Goal: Book appointment/travel/reservation

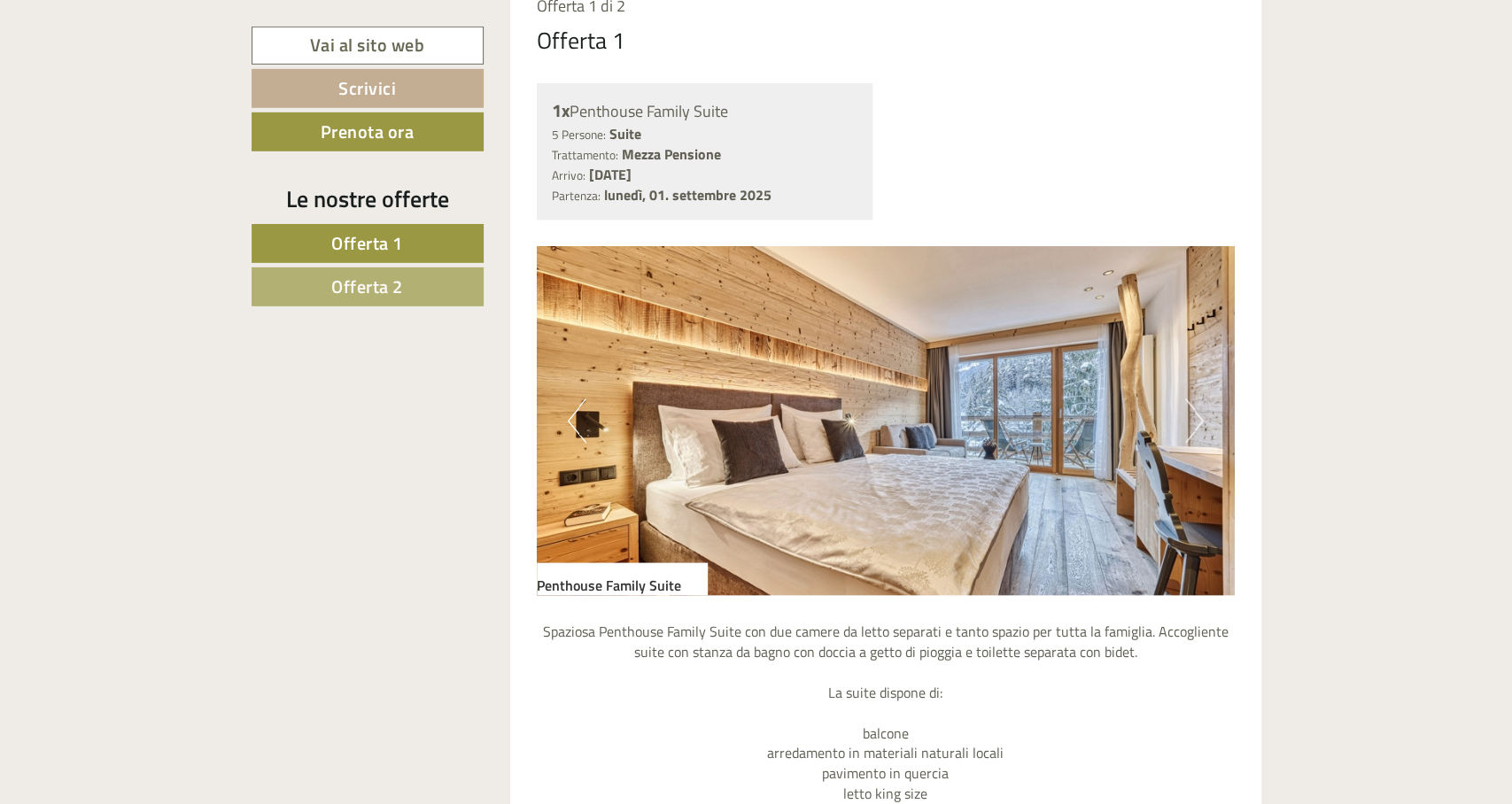
scroll to position [1080, 0]
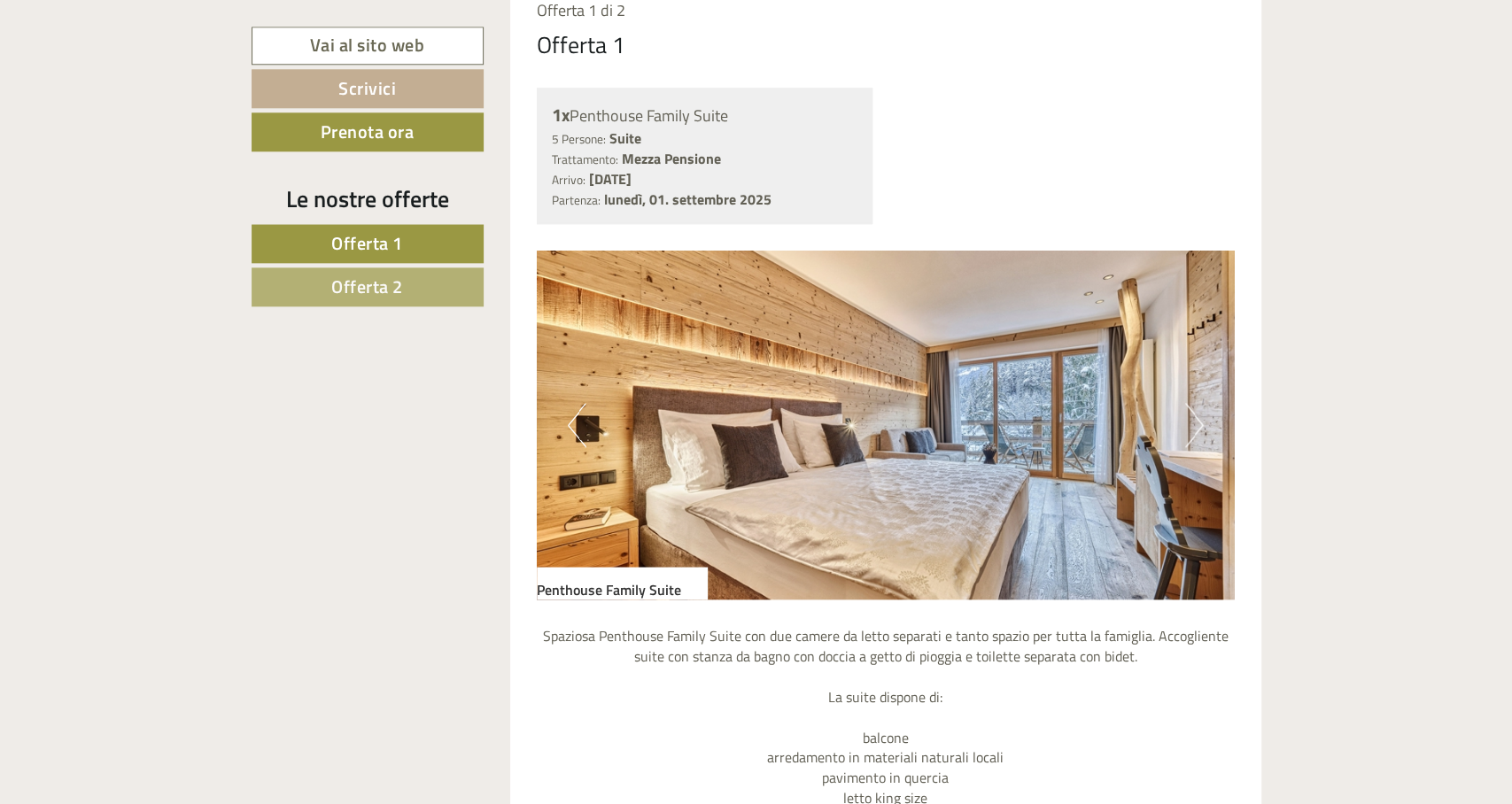
click at [1191, 415] on button "Next" at bounding box center [1194, 425] width 19 height 44
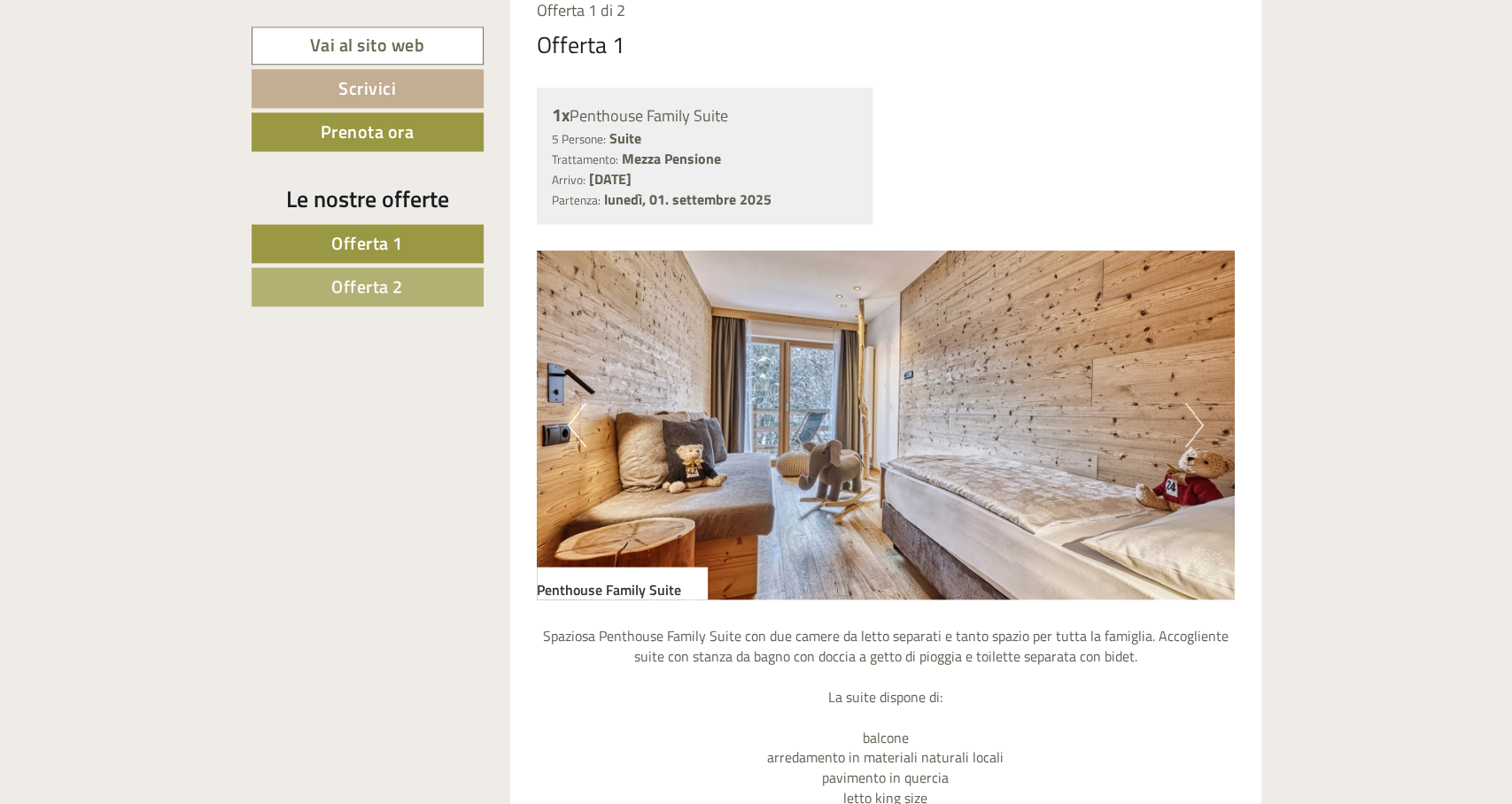
click at [1191, 415] on button "Next" at bounding box center [1194, 425] width 19 height 44
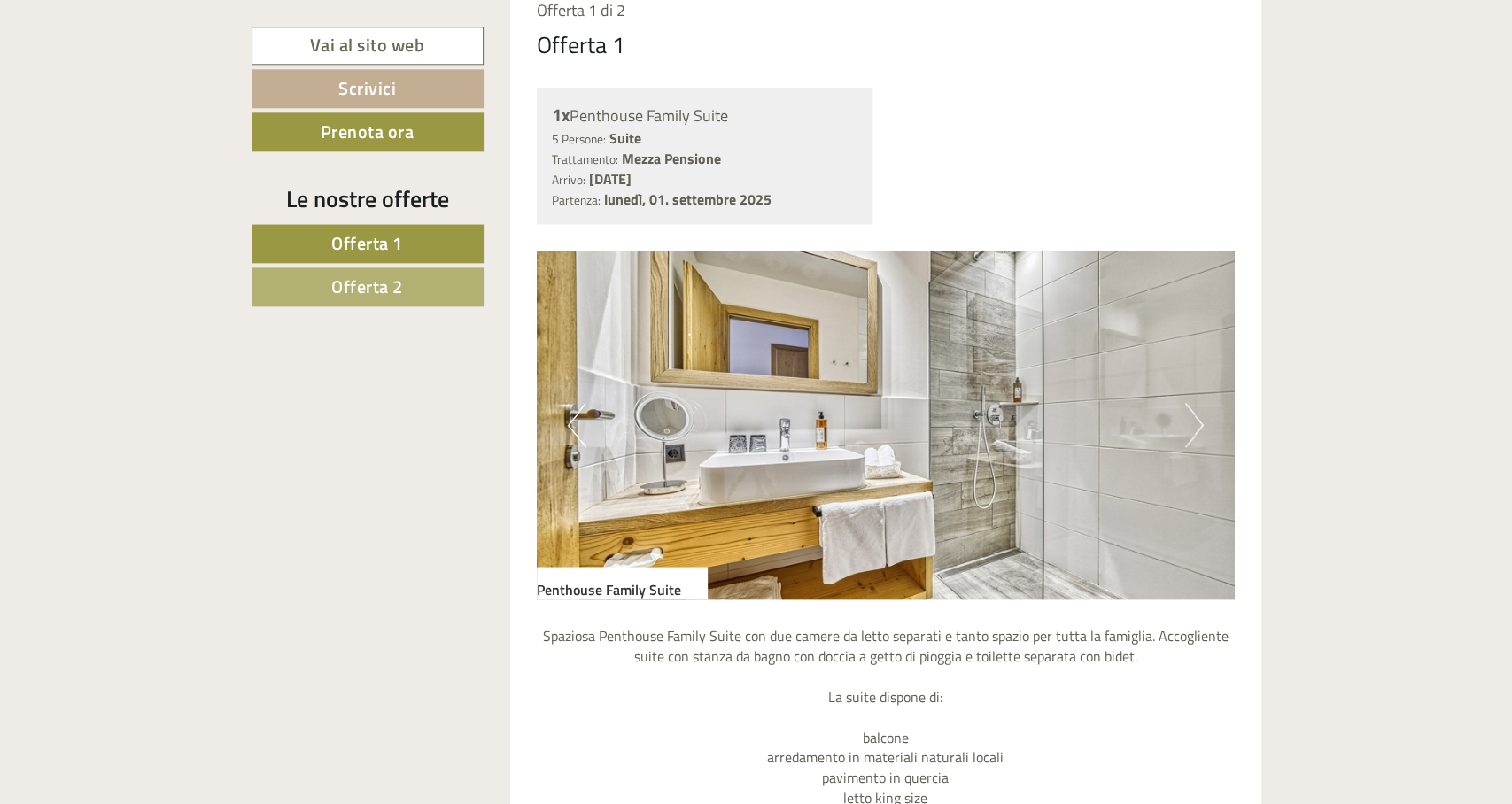
click at [1191, 415] on button "Next" at bounding box center [1194, 425] width 19 height 44
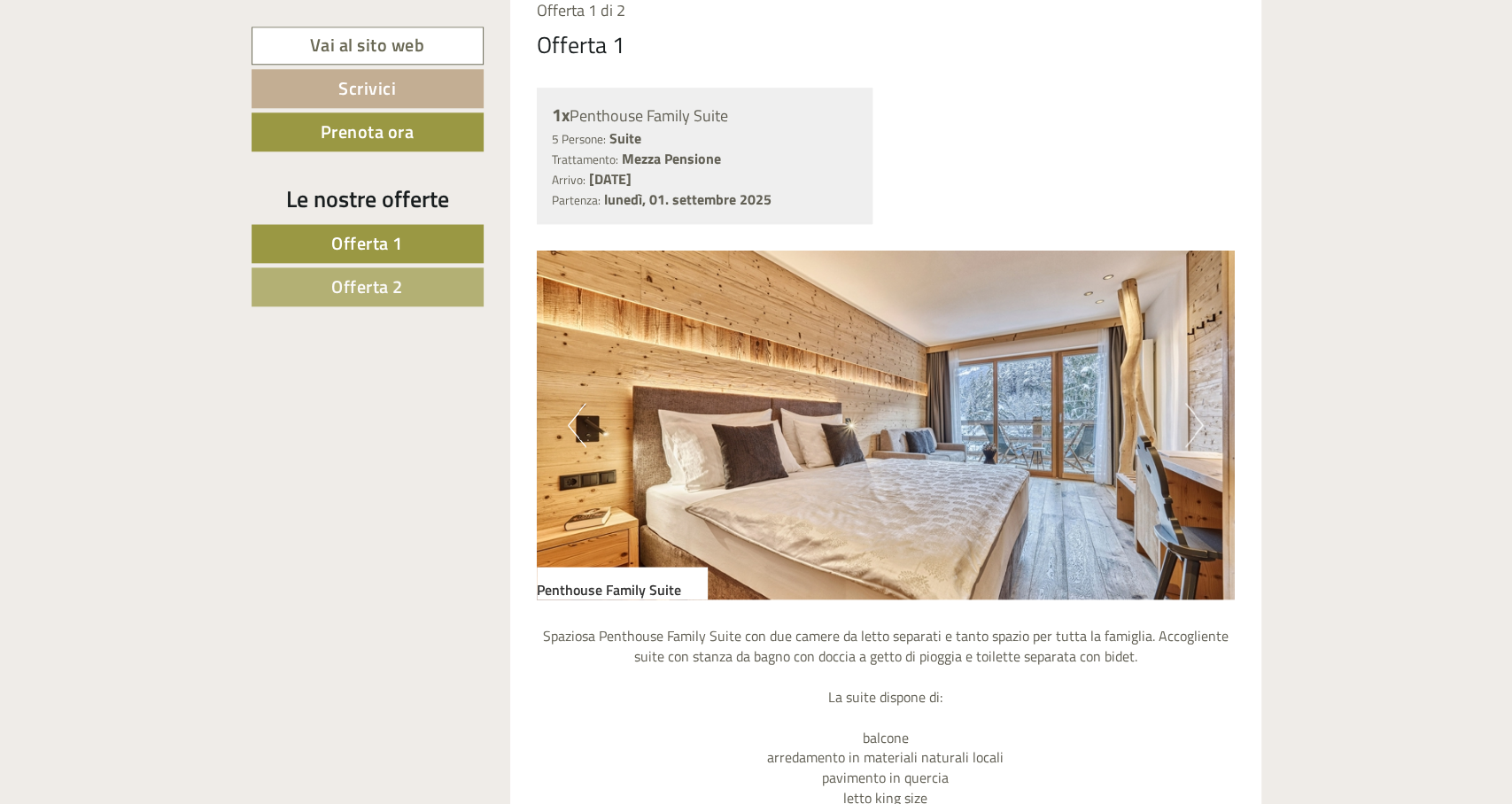
click at [1191, 415] on button "Next" at bounding box center [1194, 425] width 19 height 44
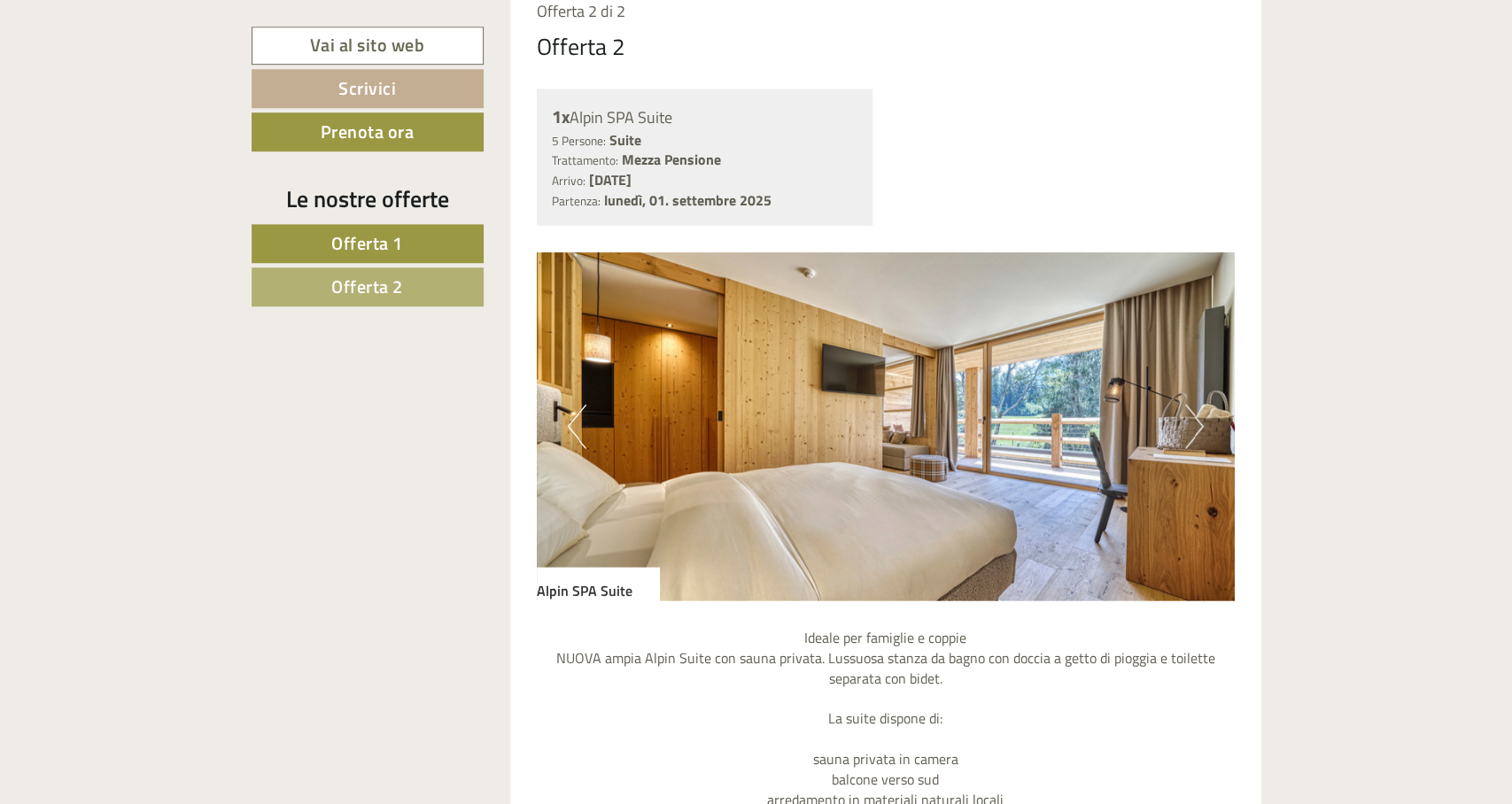
scroll to position [2720, 0]
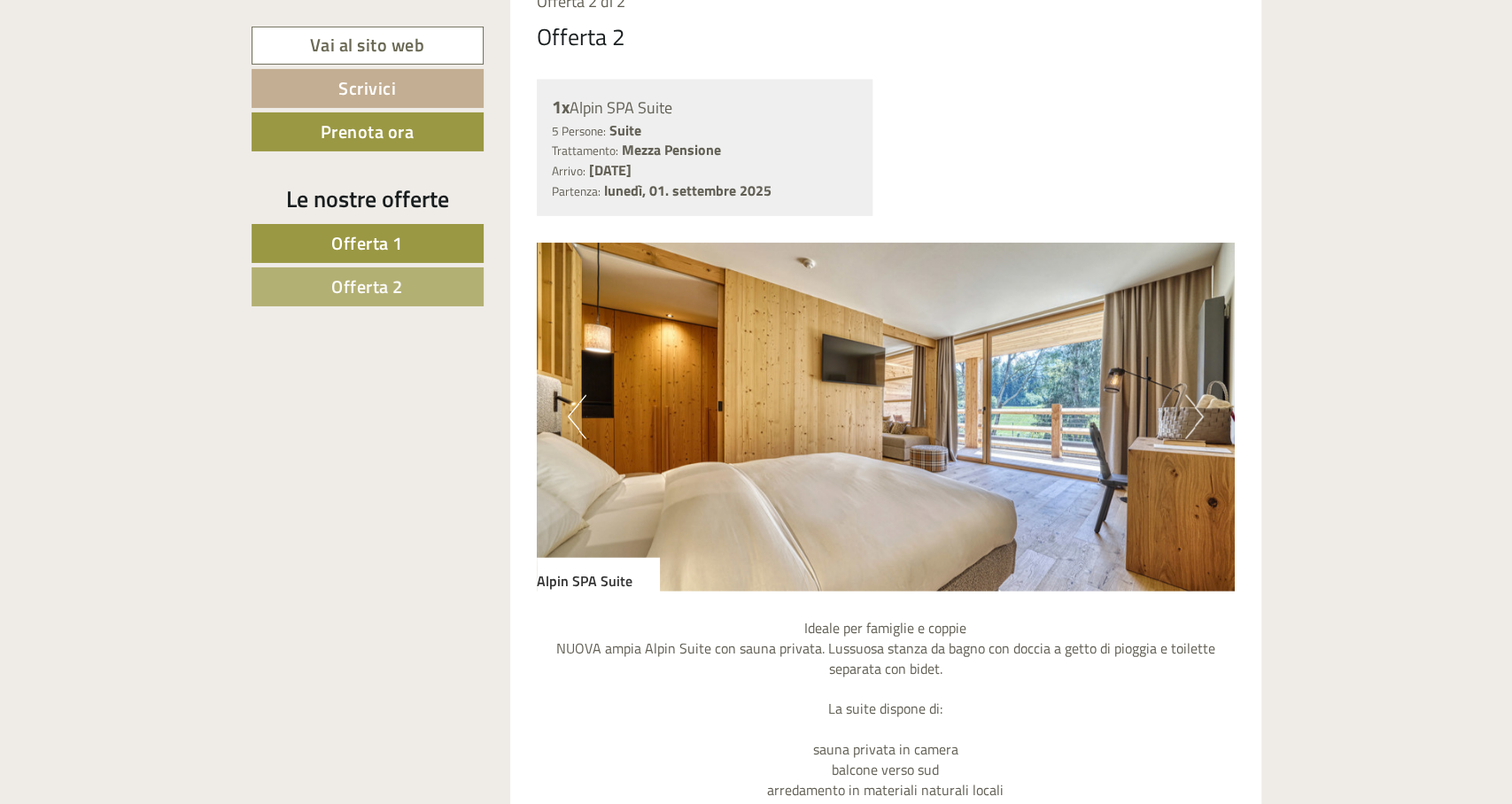
click at [1188, 413] on button "Next" at bounding box center [1194, 418] width 19 height 44
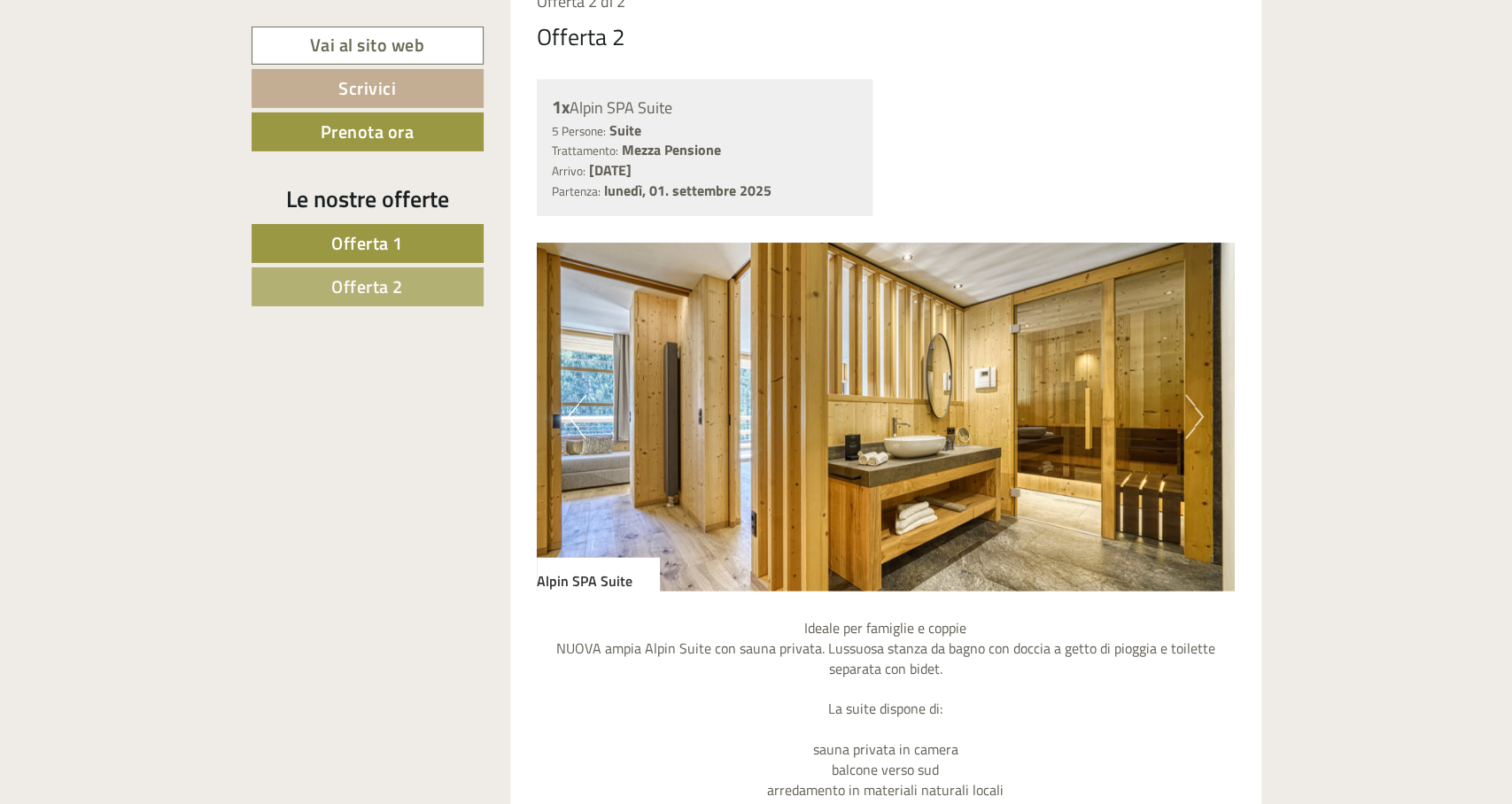
click at [1188, 413] on button "Next" at bounding box center [1194, 418] width 19 height 44
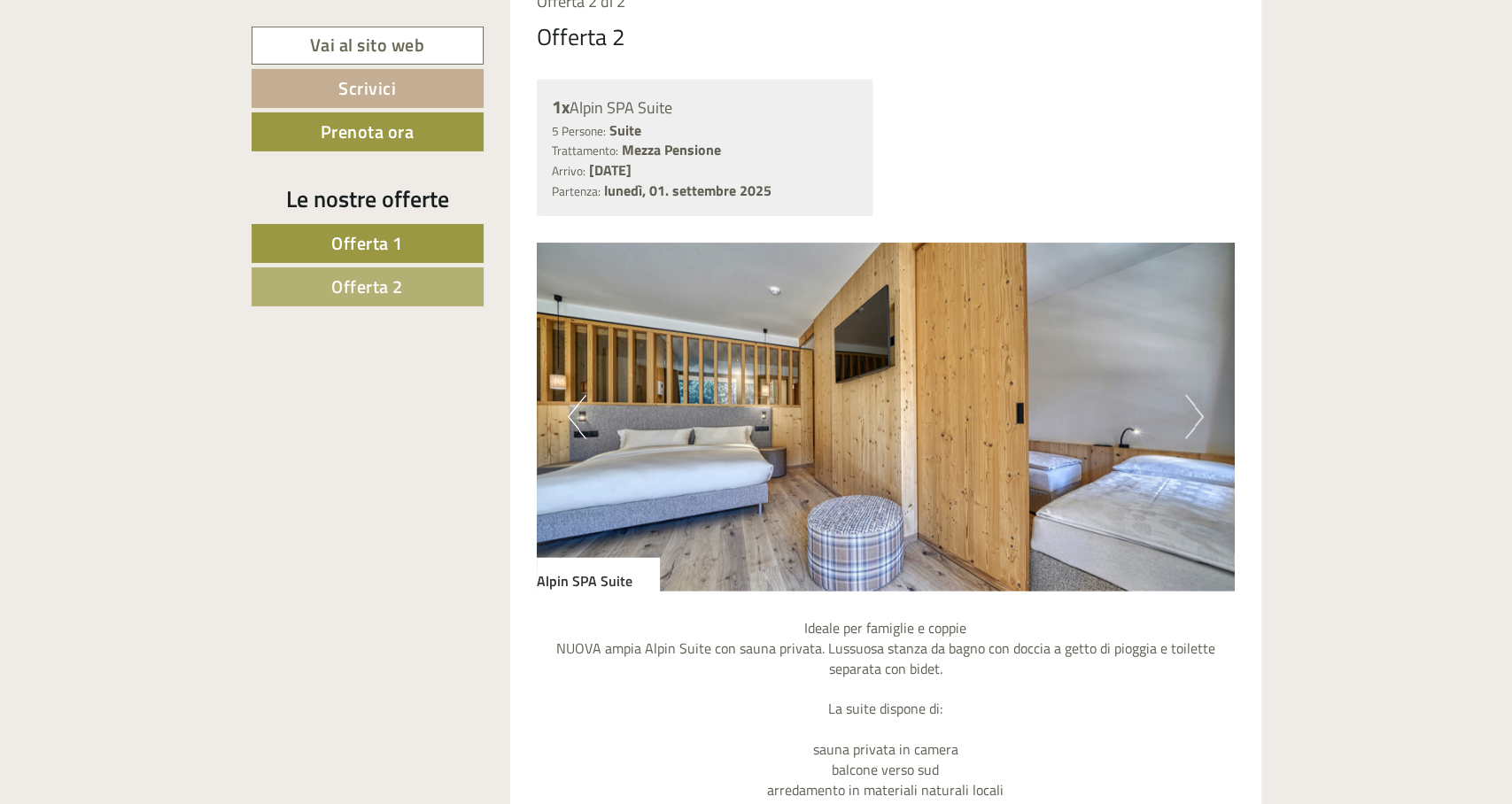
click at [1188, 413] on button "Next" at bounding box center [1194, 418] width 19 height 44
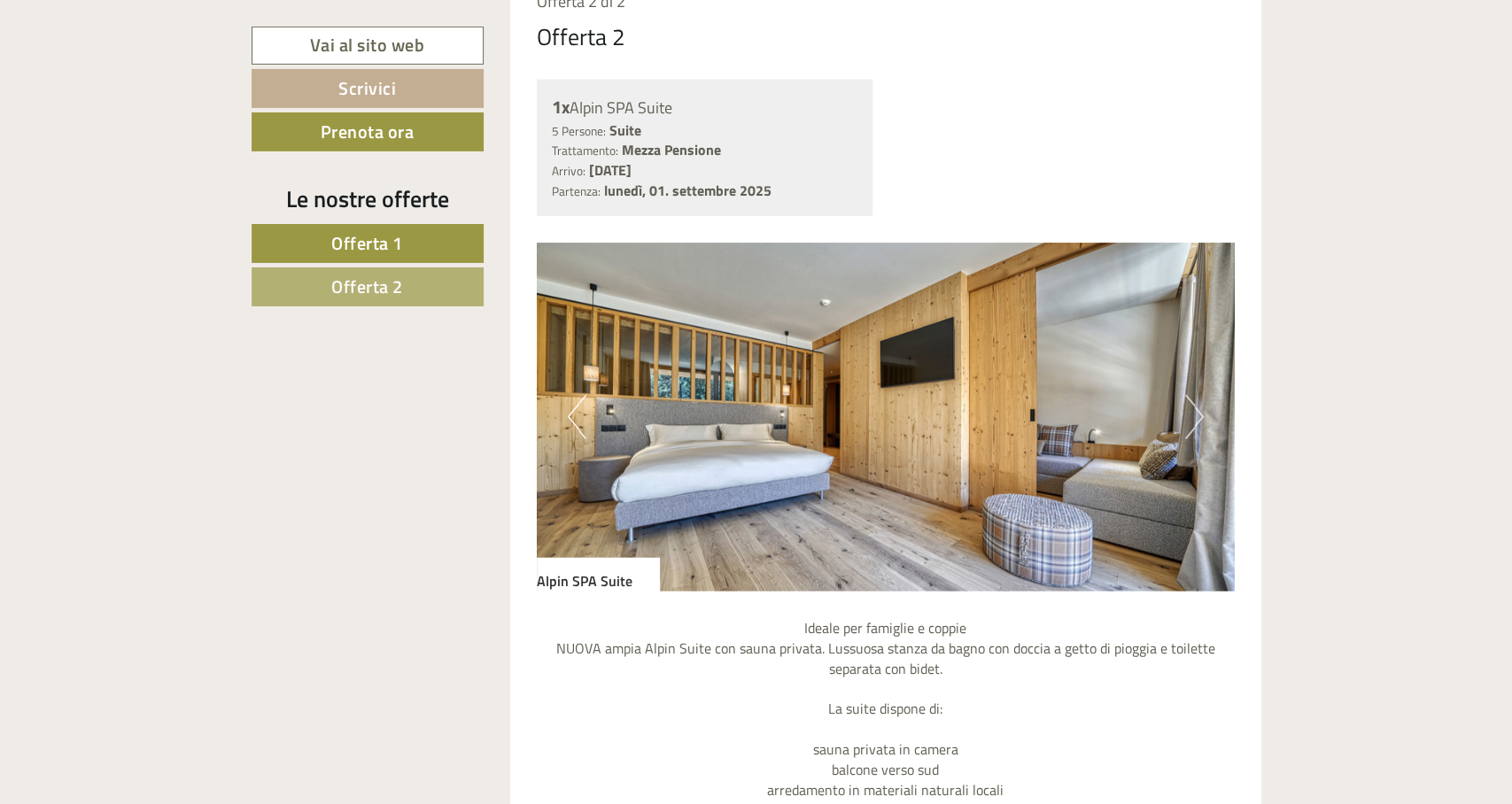
click at [1188, 413] on button "Next" at bounding box center [1194, 418] width 19 height 44
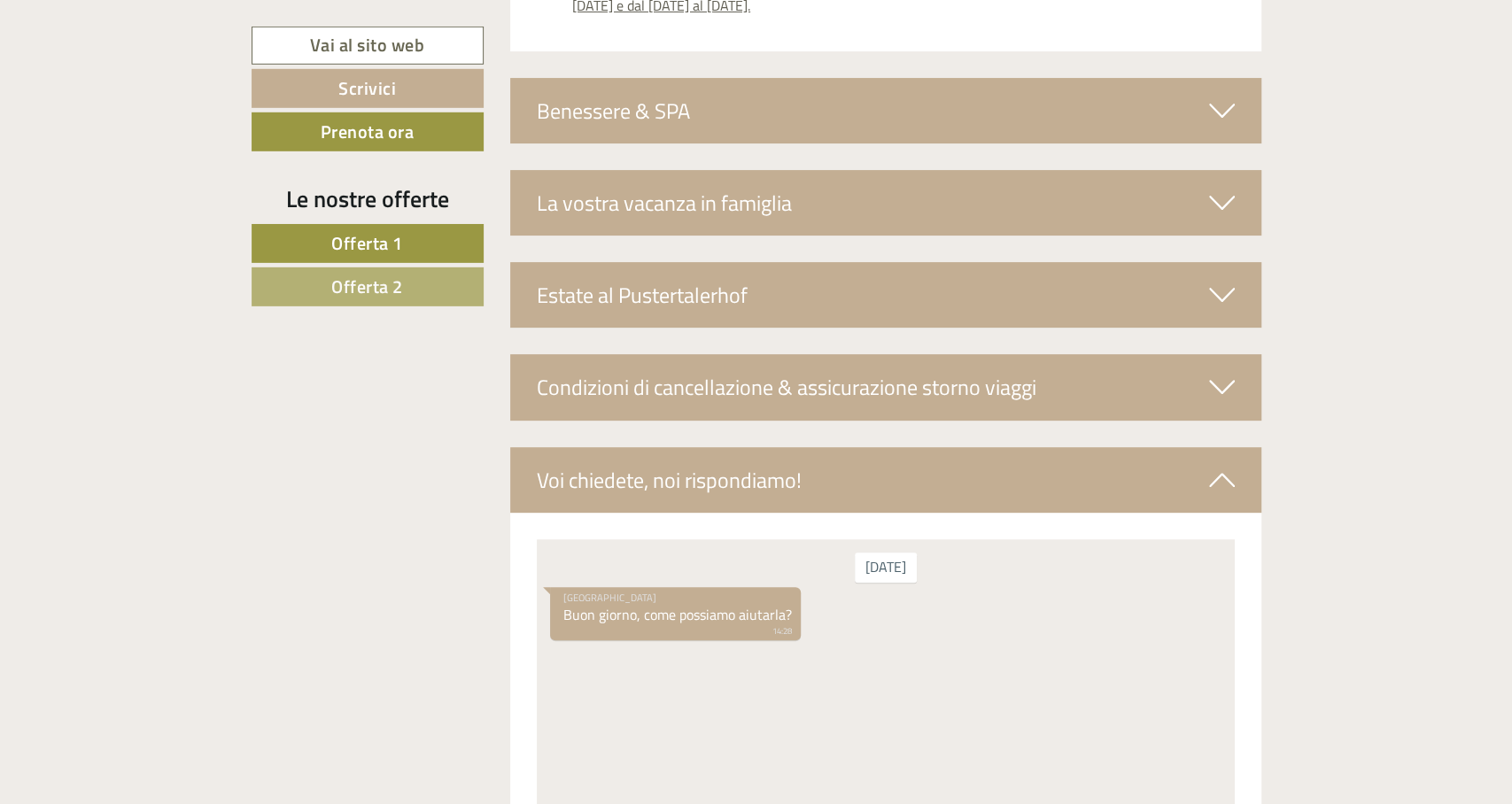
scroll to position [4816, 0]
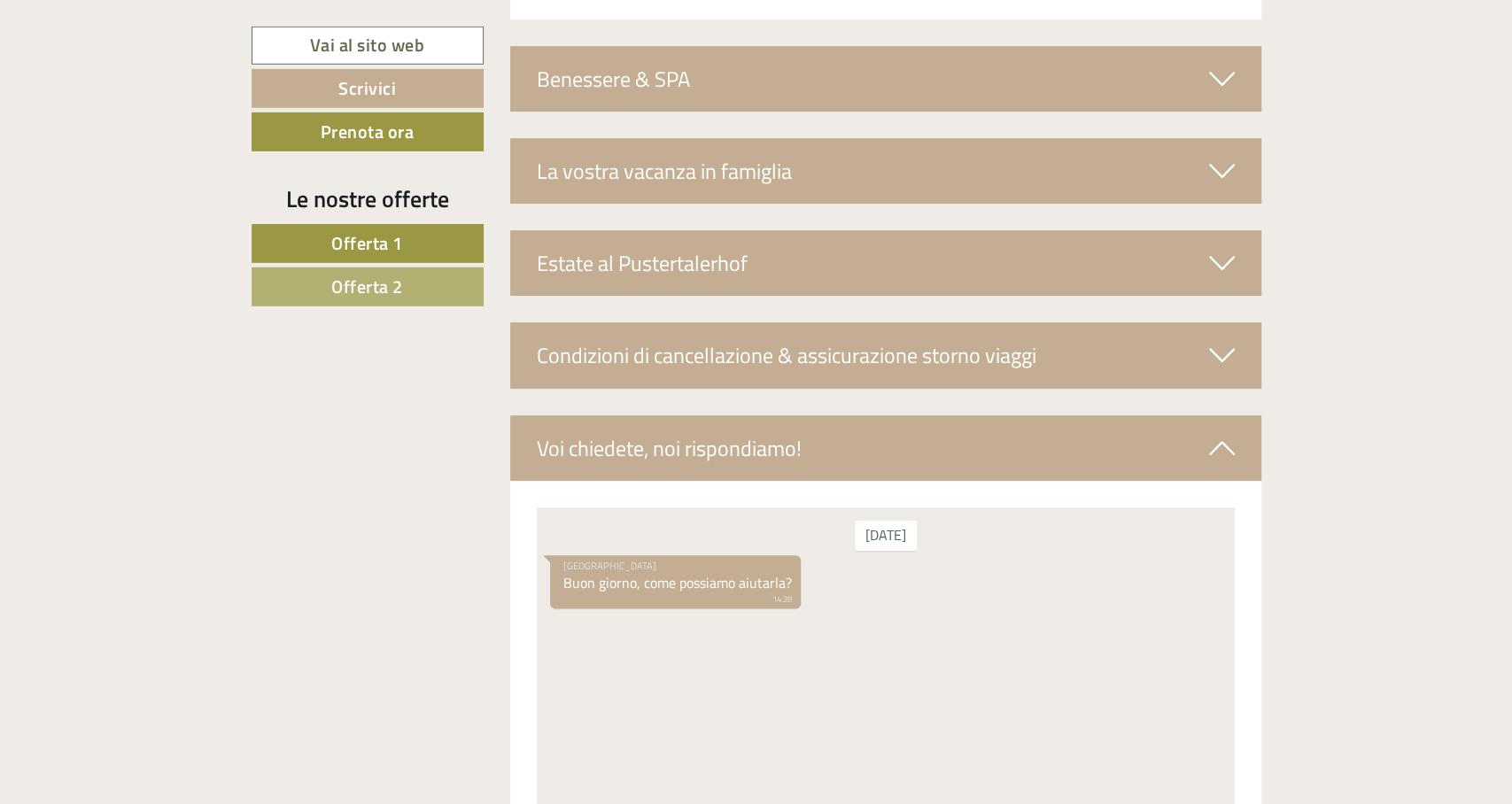
click at [1225, 340] on icon at bounding box center [1222, 355] width 26 height 31
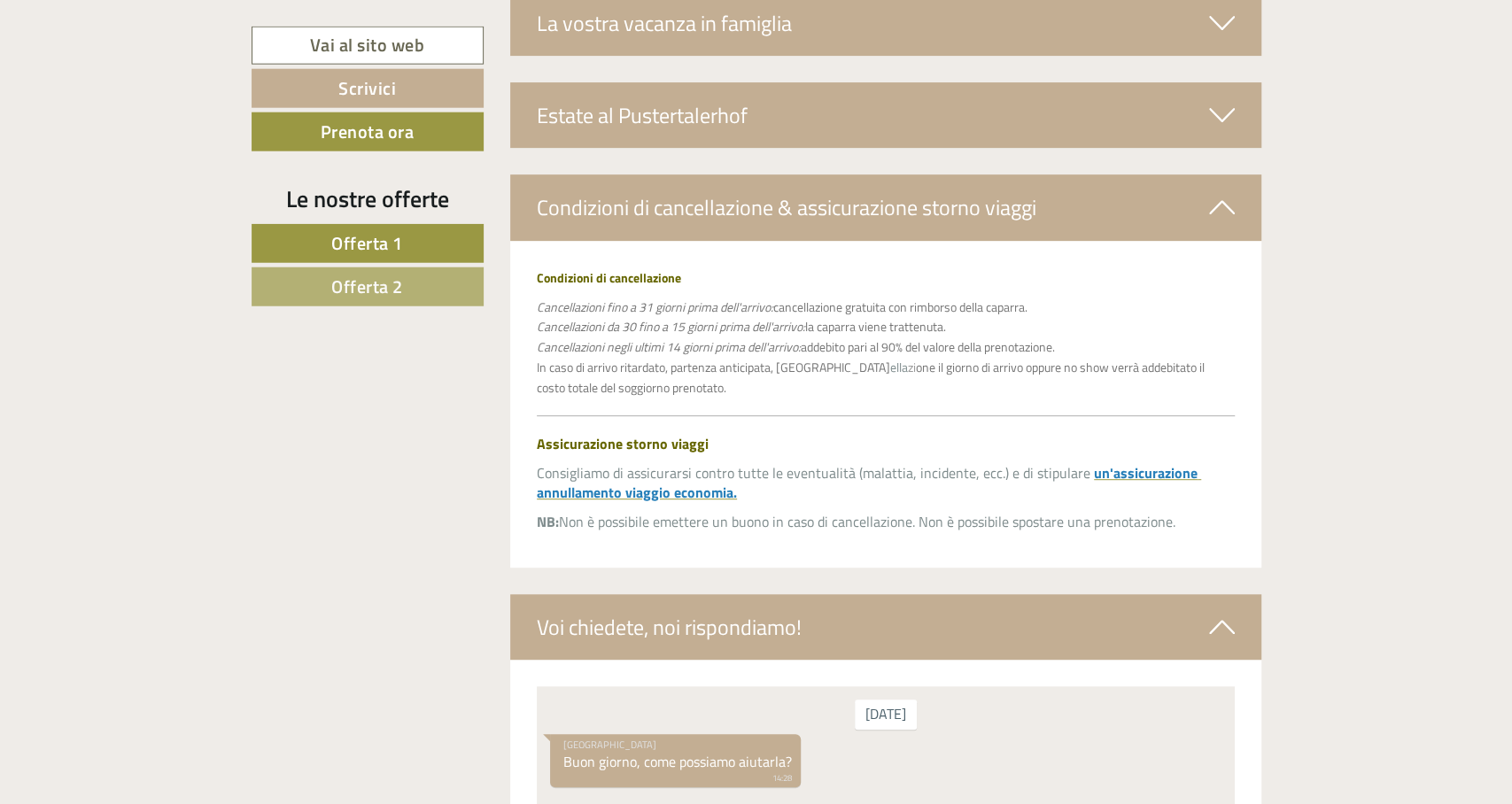
scroll to position [4955, 0]
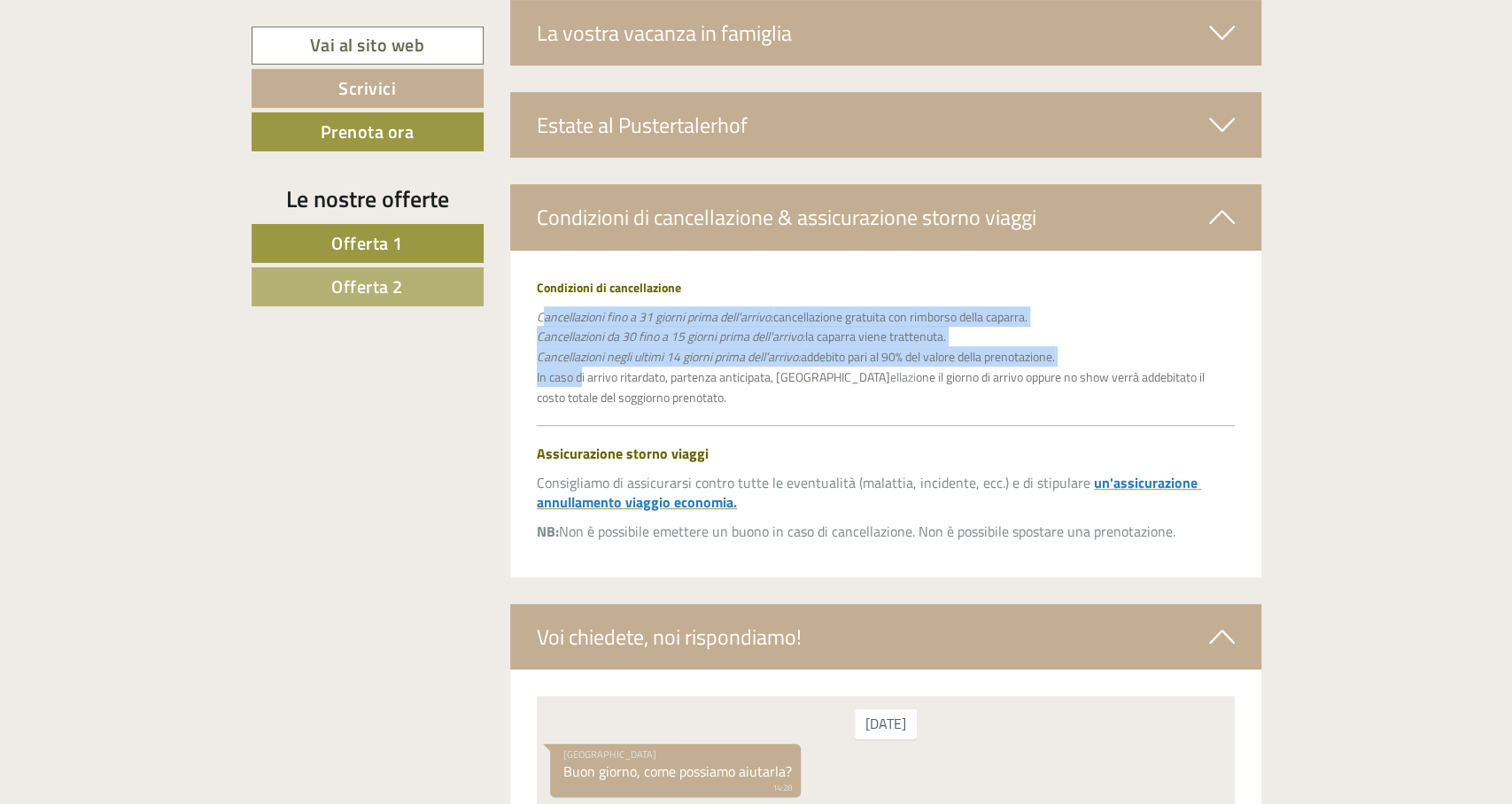
drag, startPoint x: 579, startPoint y: 378, endPoint x: 542, endPoint y: 314, distance: 73.9
click at [542, 314] on span "Cancellazioni fino a 31 giorni prima dell'arrivo: cancellazione gratuita con ri…" at bounding box center [796, 347] width 519 height 80
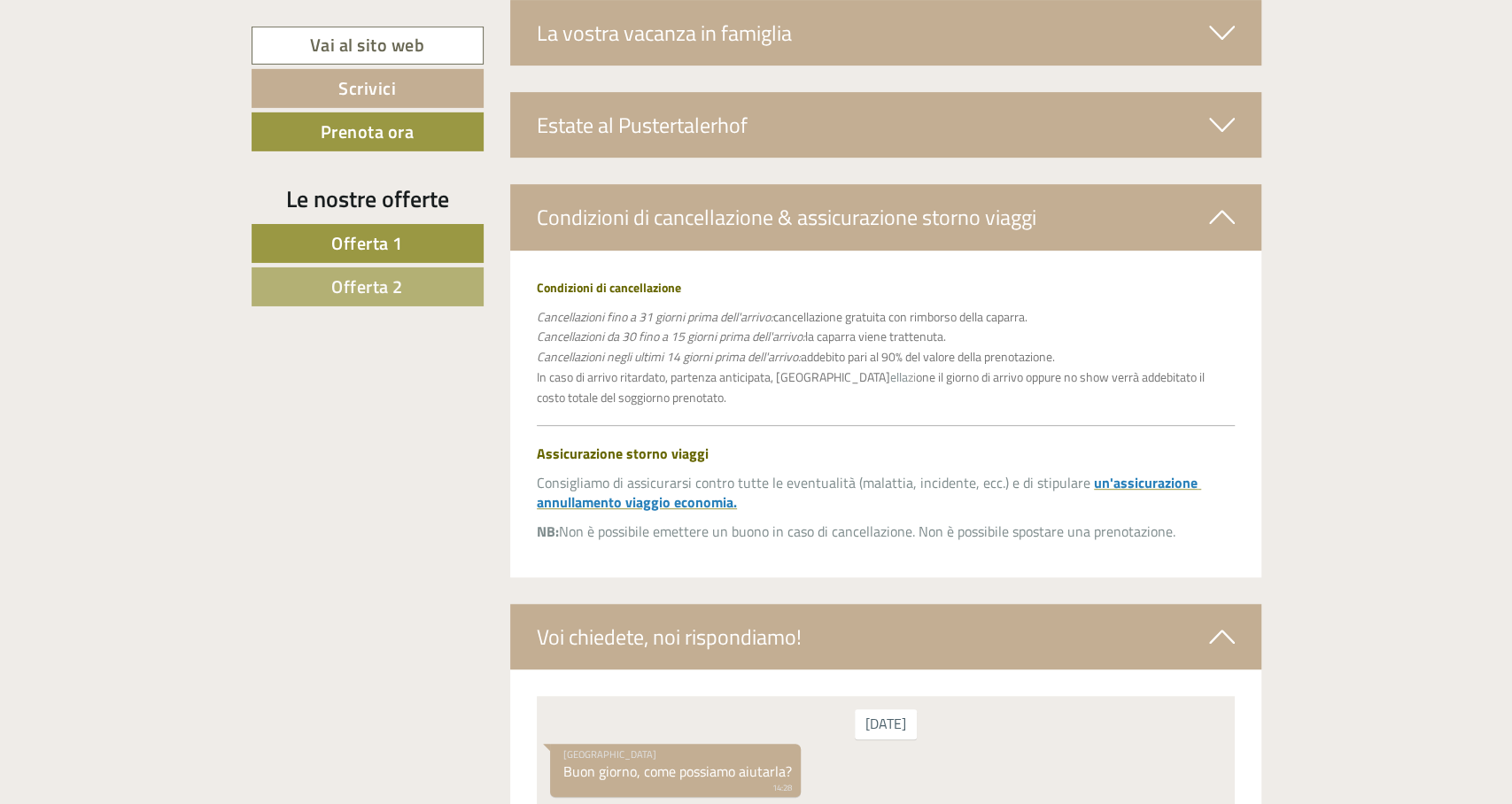
click at [844, 502] on p "Consigliamo di assicurarsi contro tutte le eventualità (malattia, incidente, ec…" at bounding box center [886, 494] width 698 height 41
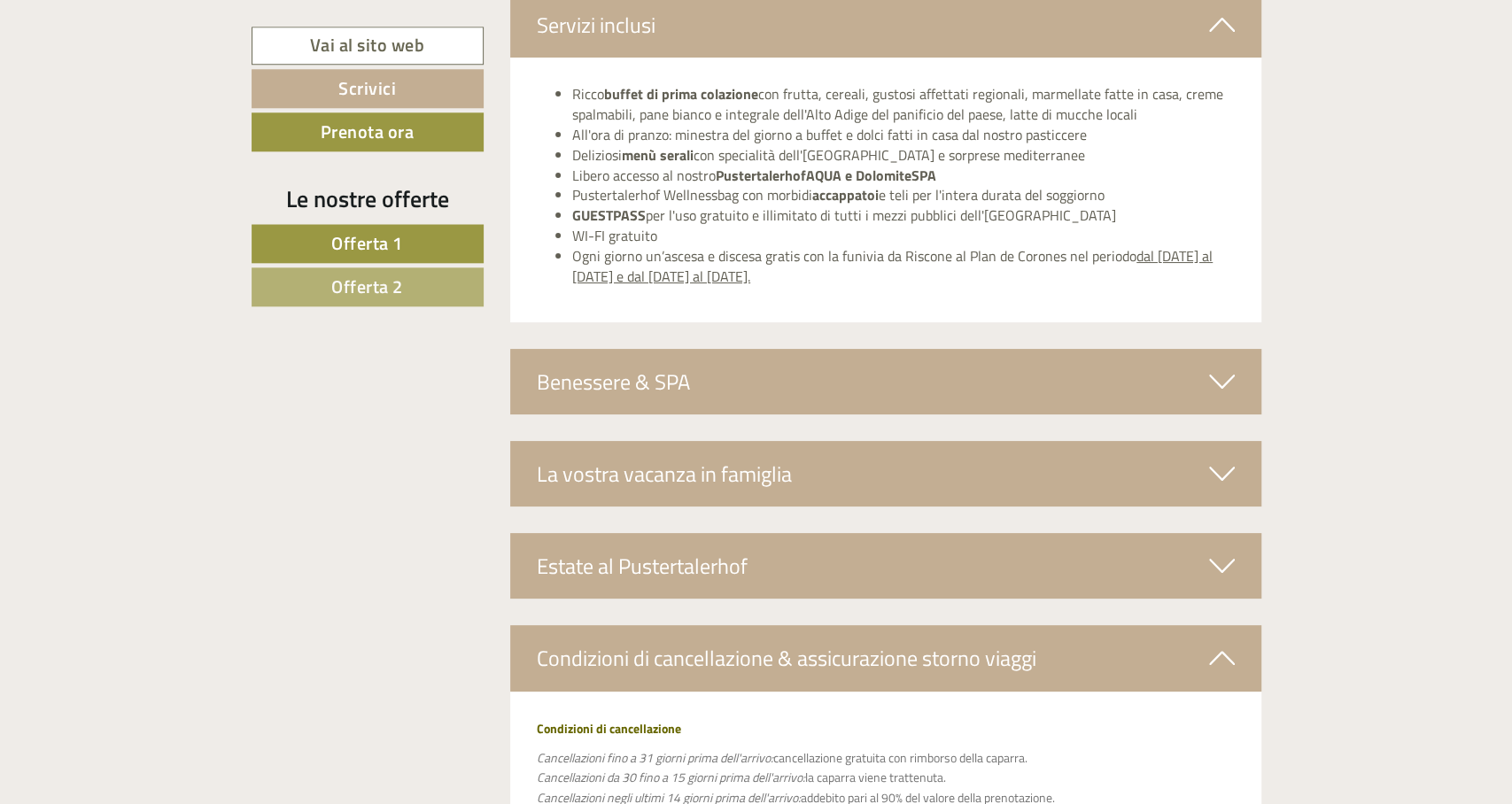
scroll to position [4541, 0]
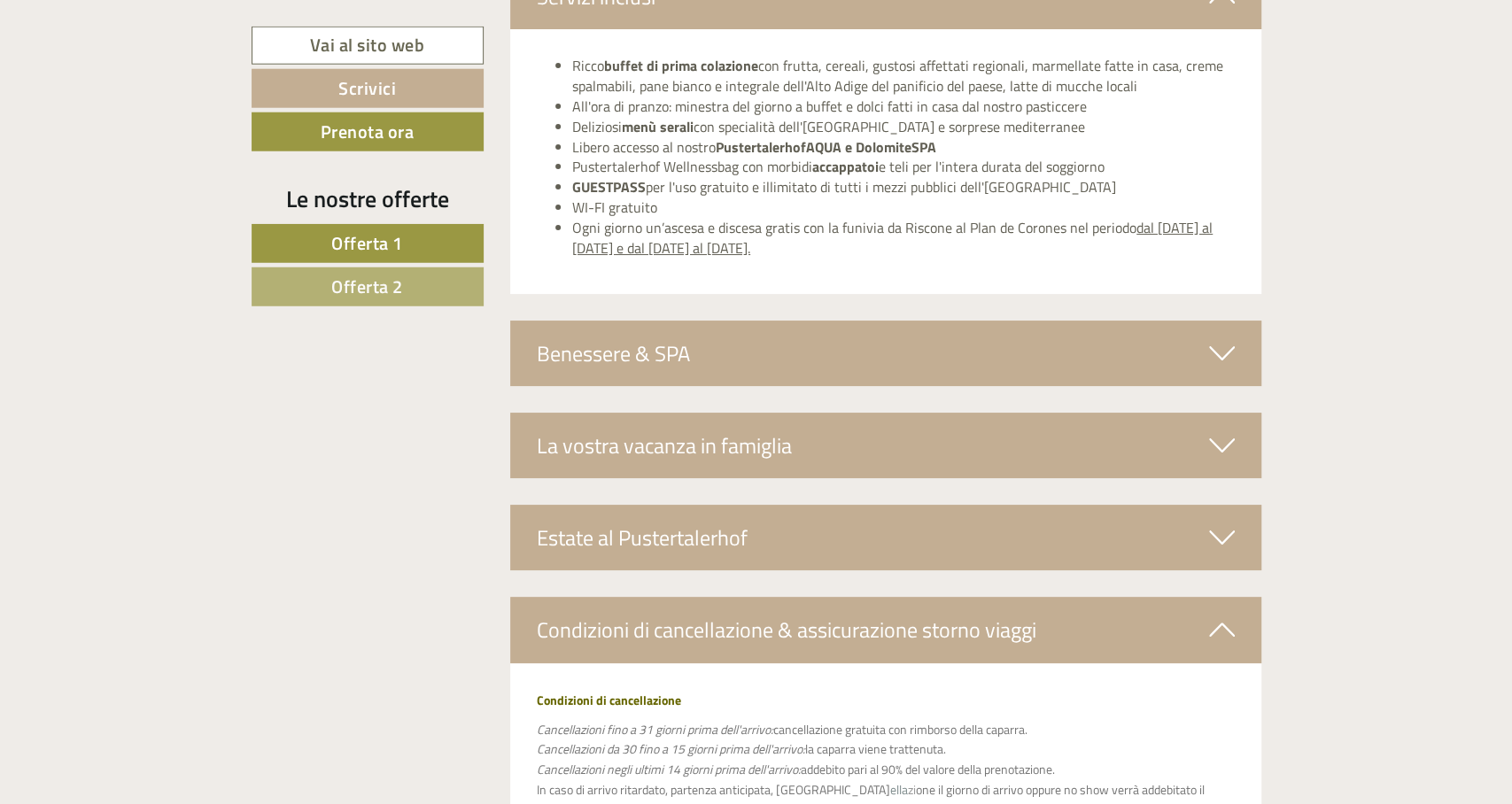
click at [1232, 441] on icon at bounding box center [1222, 446] width 26 height 31
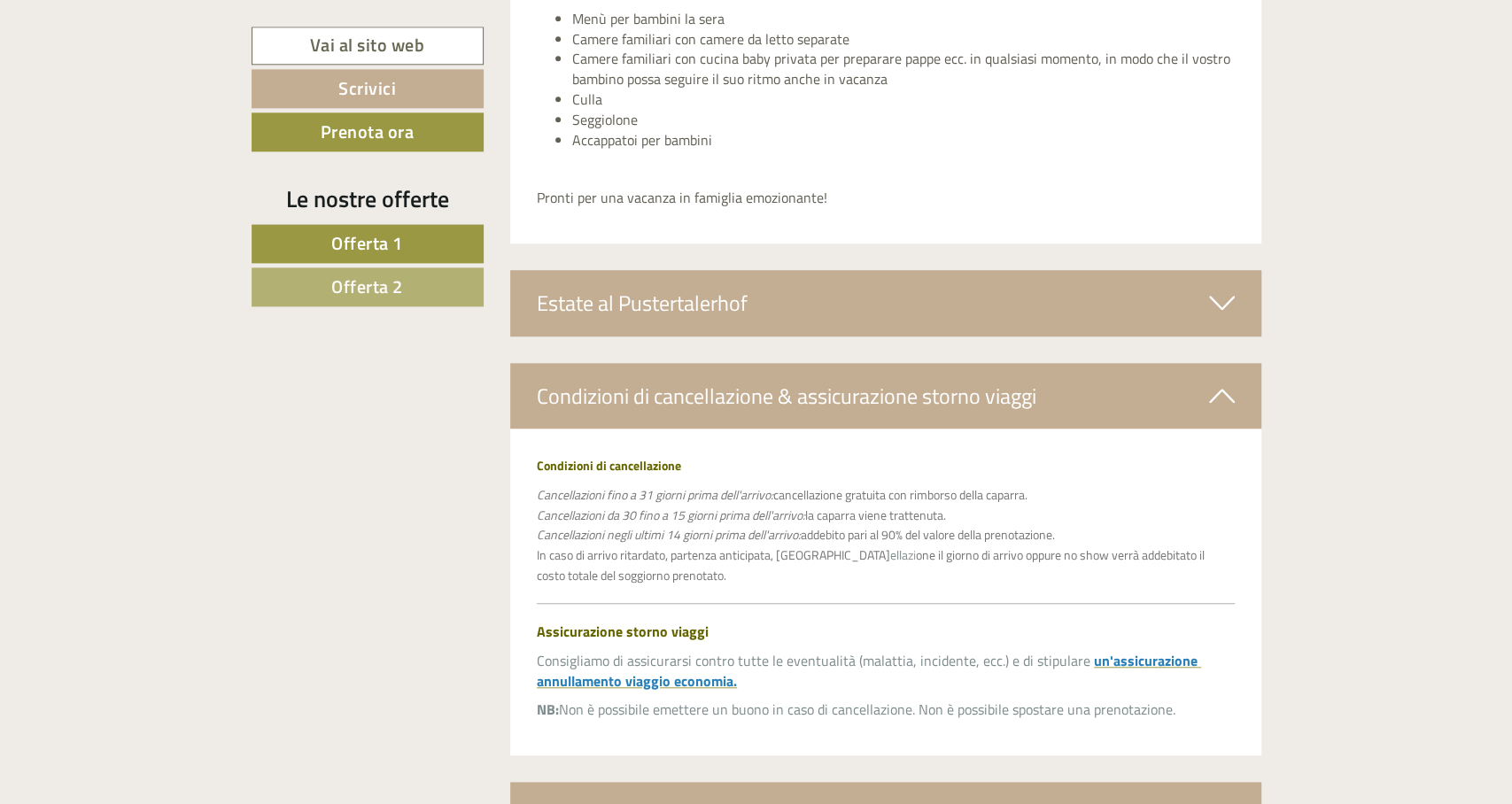
scroll to position [5286, 0]
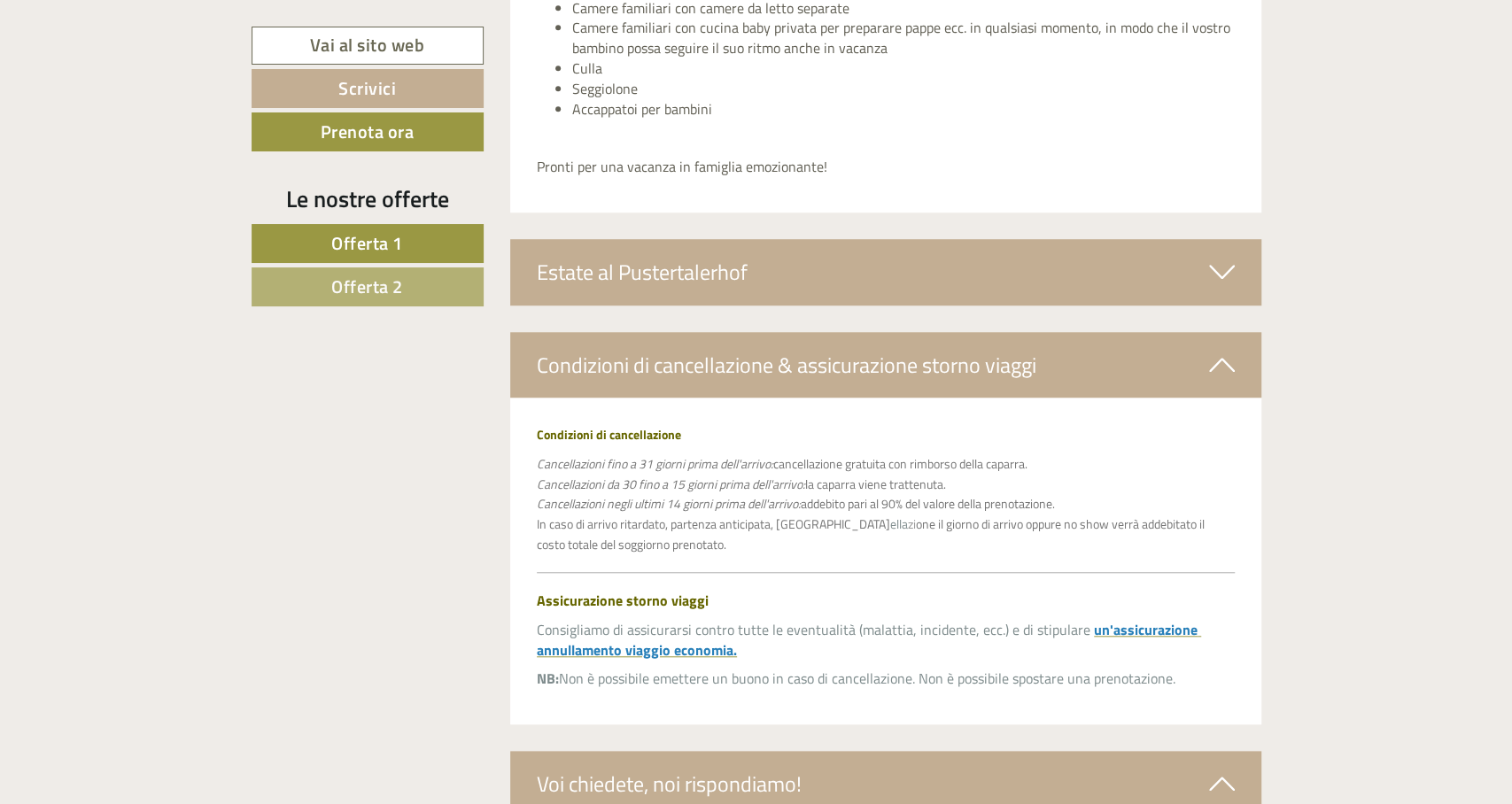
click at [1191, 268] on div "Estate al Pustertalerhof" at bounding box center [885, 271] width 751 height 66
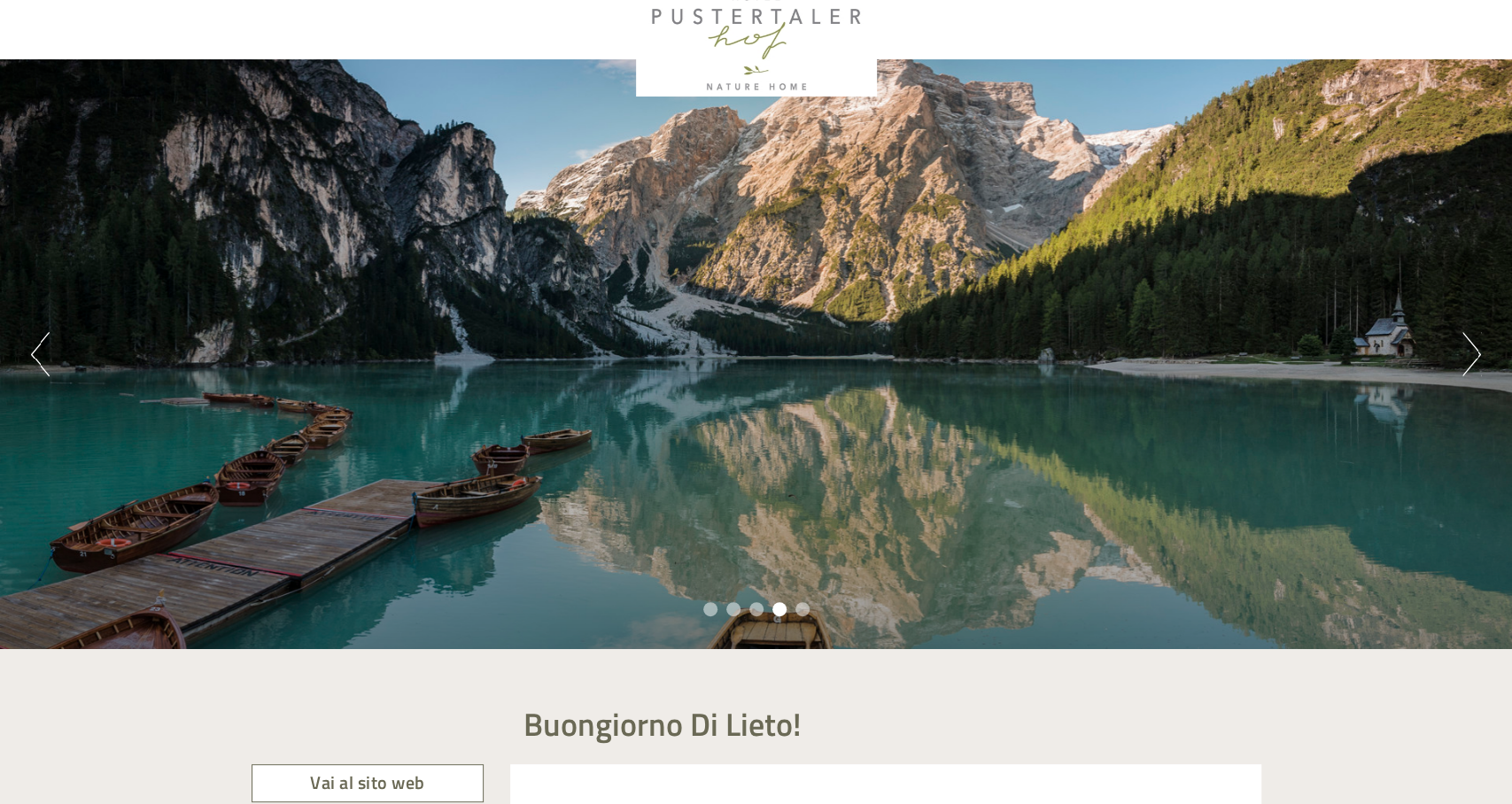
scroll to position [62, 0]
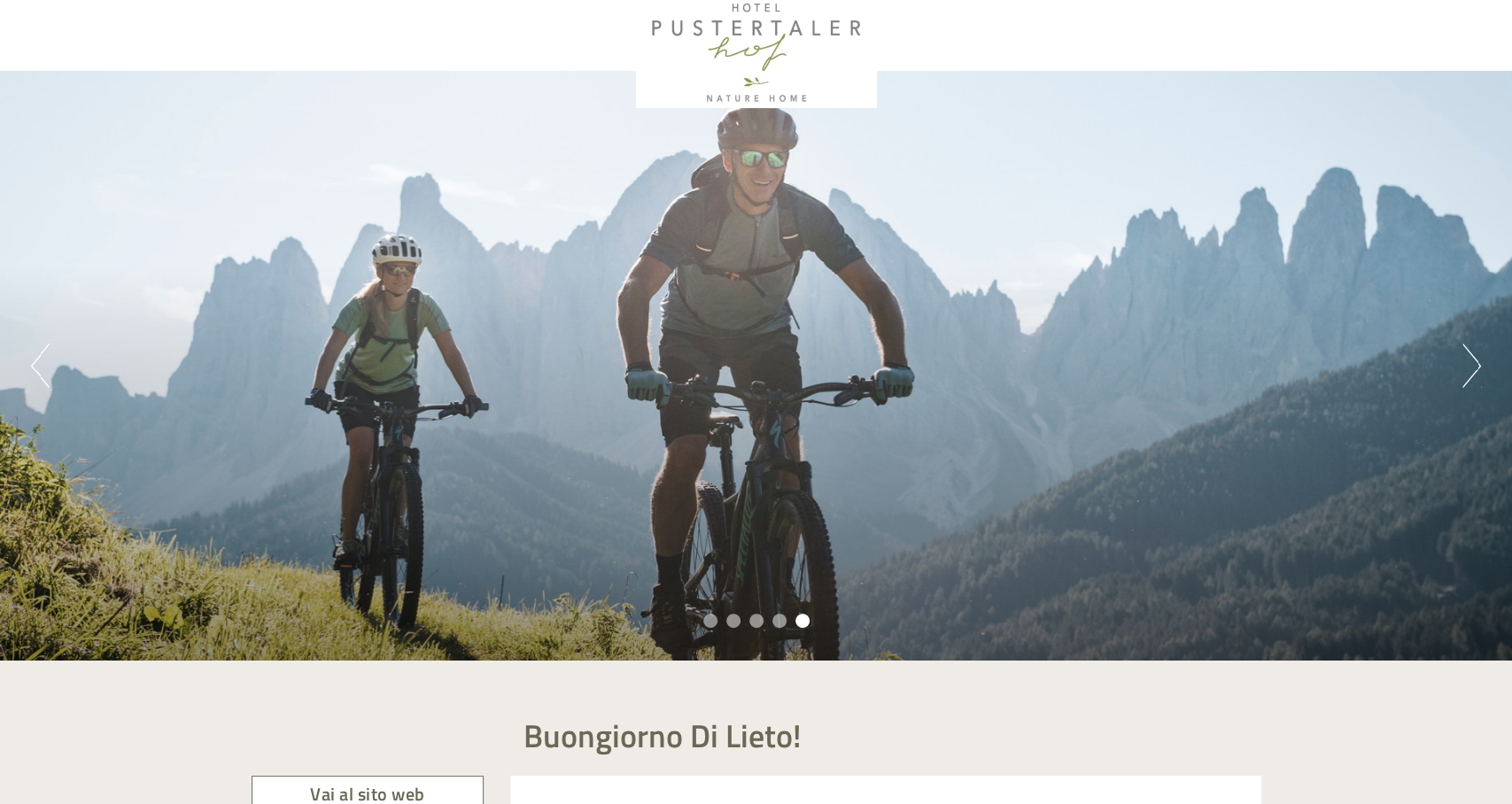
click at [1469, 373] on button "Next" at bounding box center [1471, 366] width 19 height 44
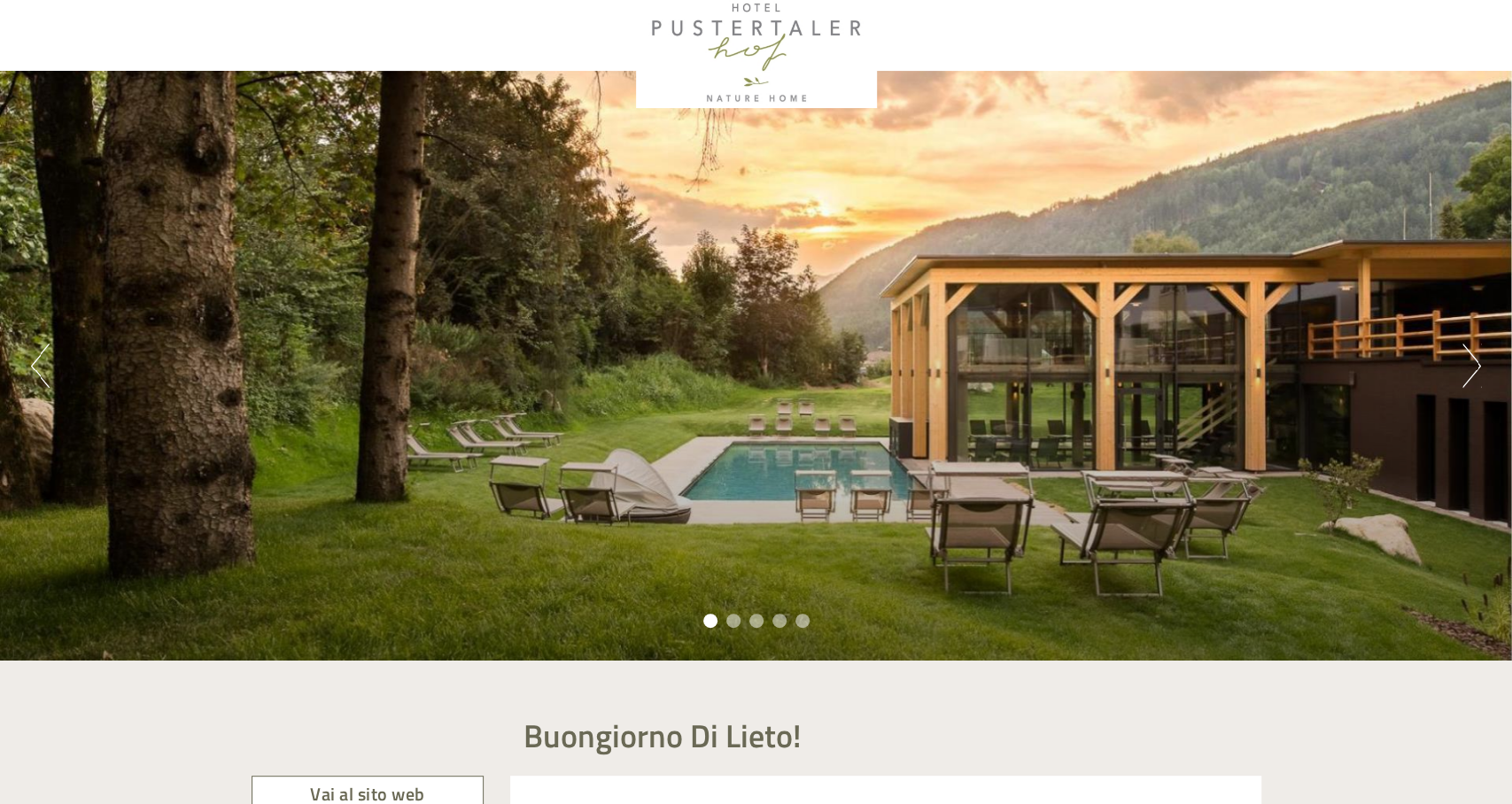
click at [1469, 373] on button "Next" at bounding box center [1471, 366] width 19 height 44
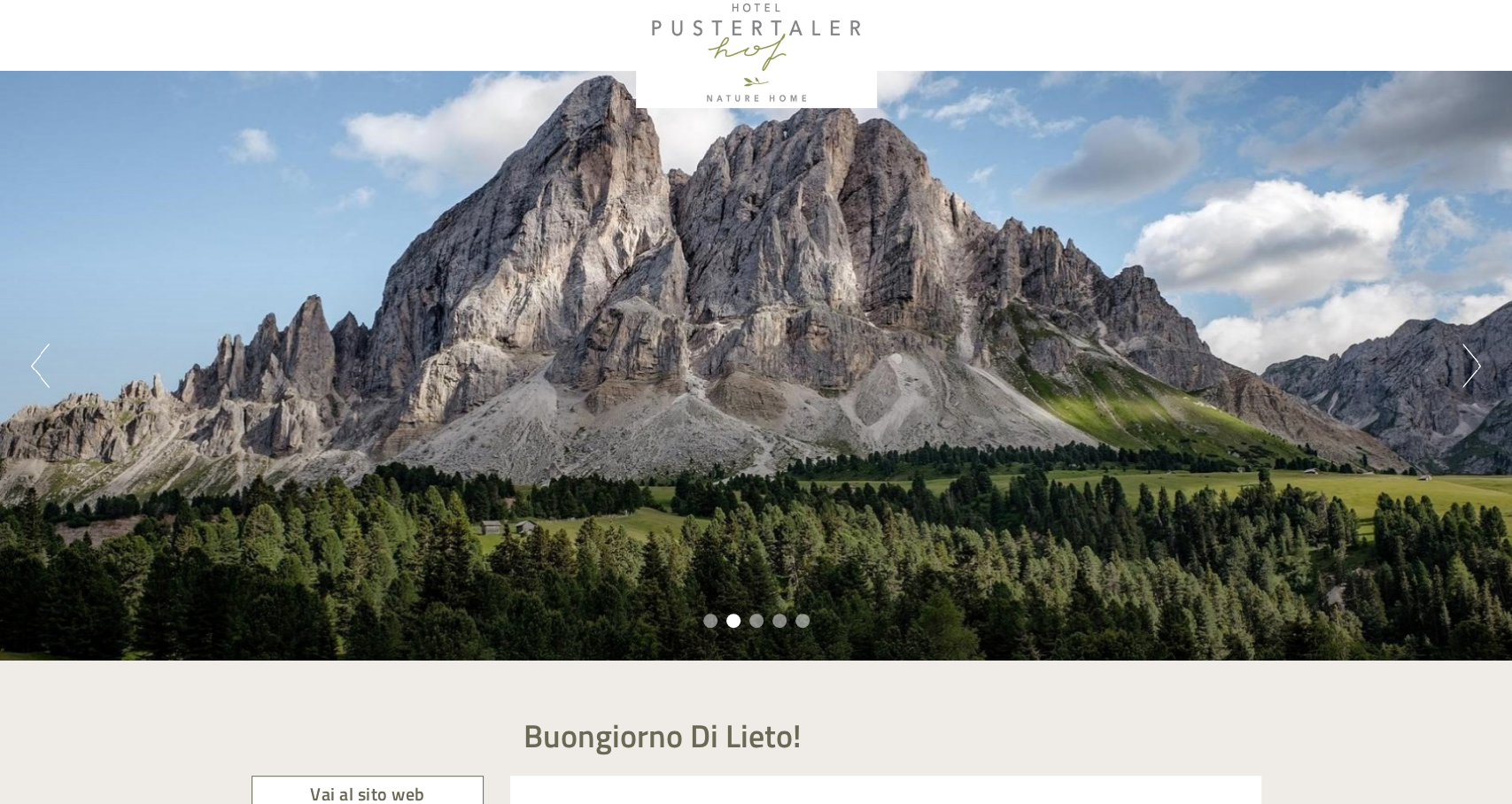
click at [1469, 373] on button "Next" at bounding box center [1471, 366] width 19 height 44
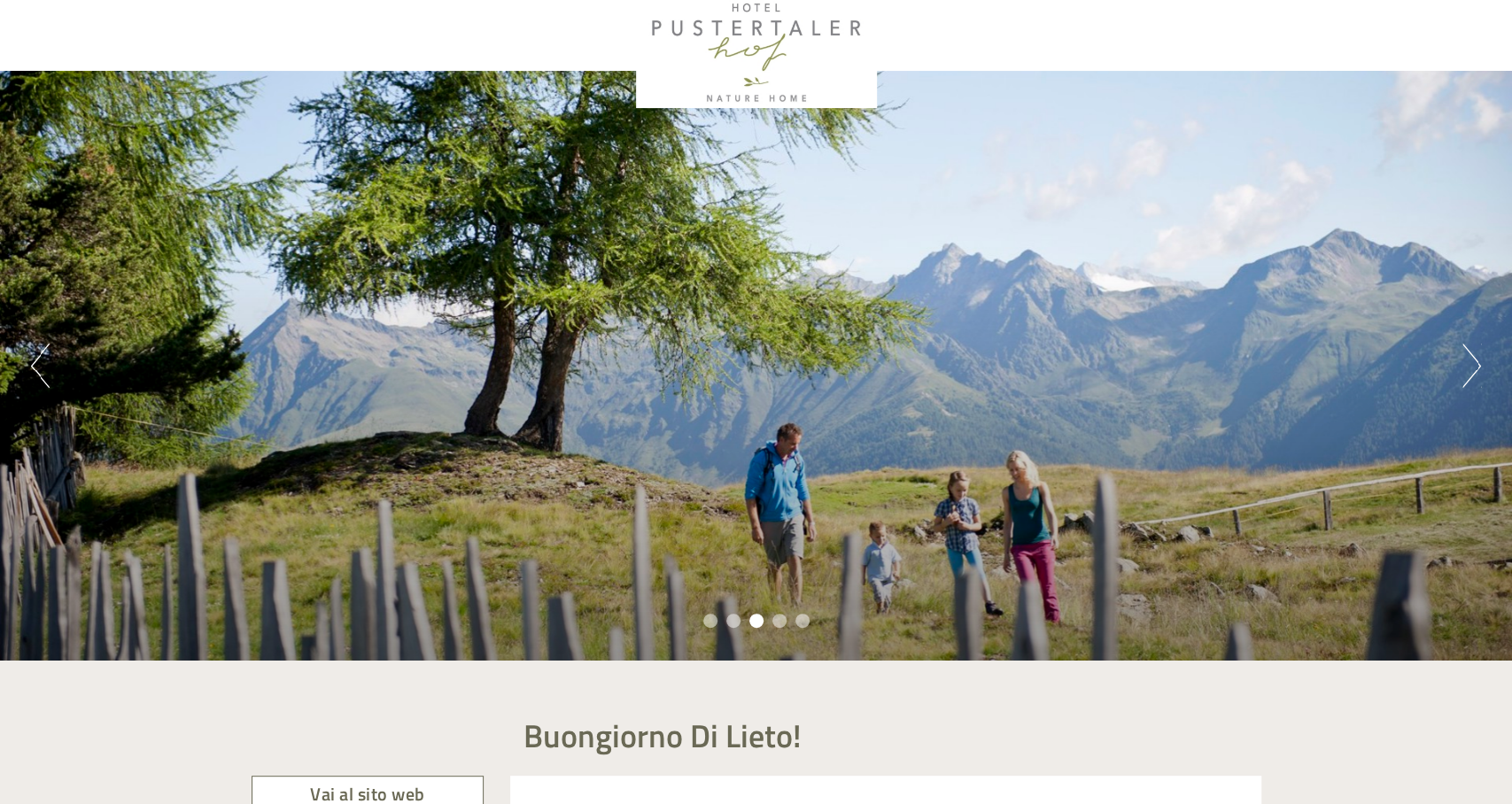
click at [1469, 373] on button "Next" at bounding box center [1471, 366] width 19 height 44
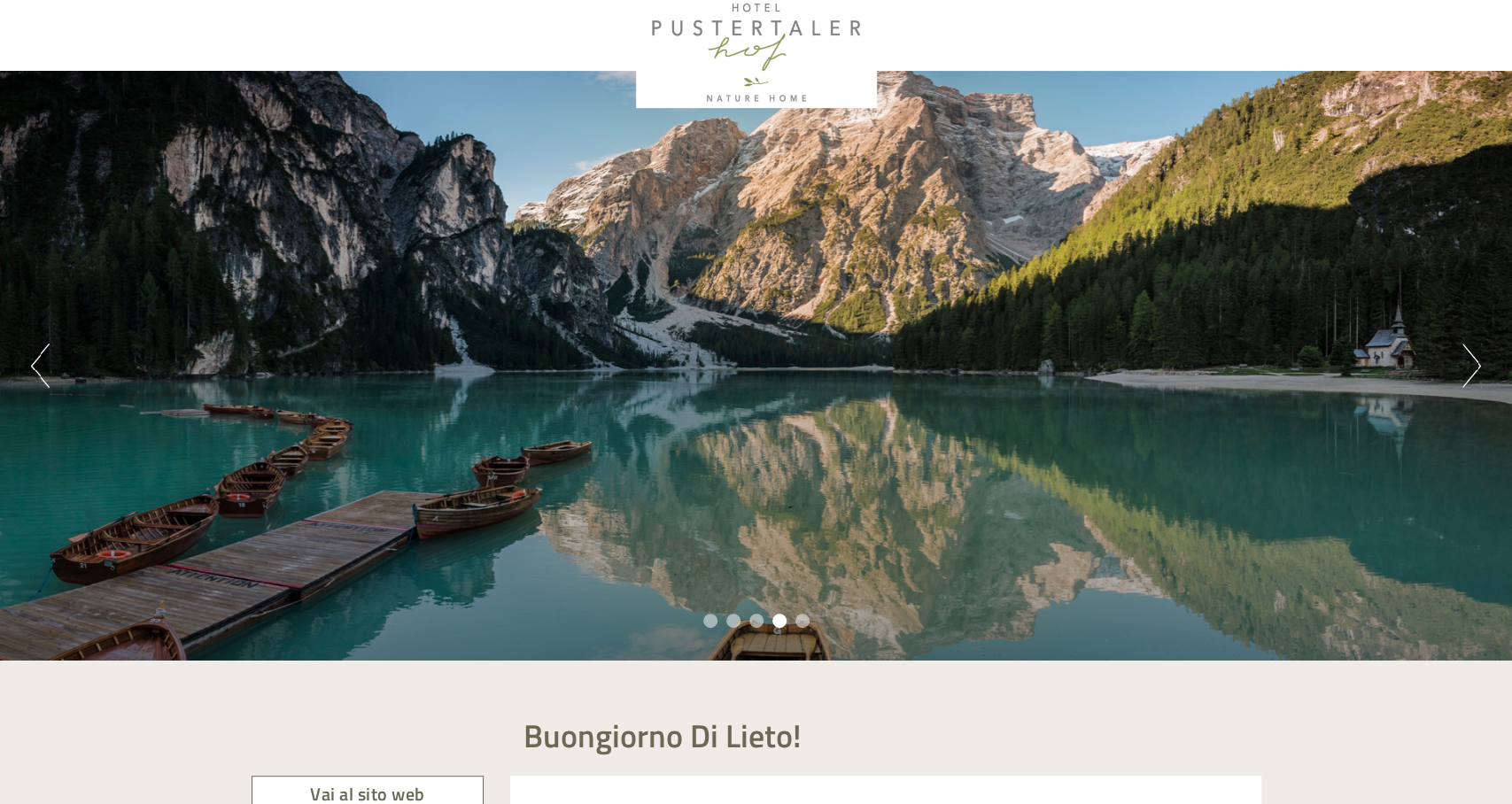
click at [1469, 373] on button "Next" at bounding box center [1471, 366] width 19 height 44
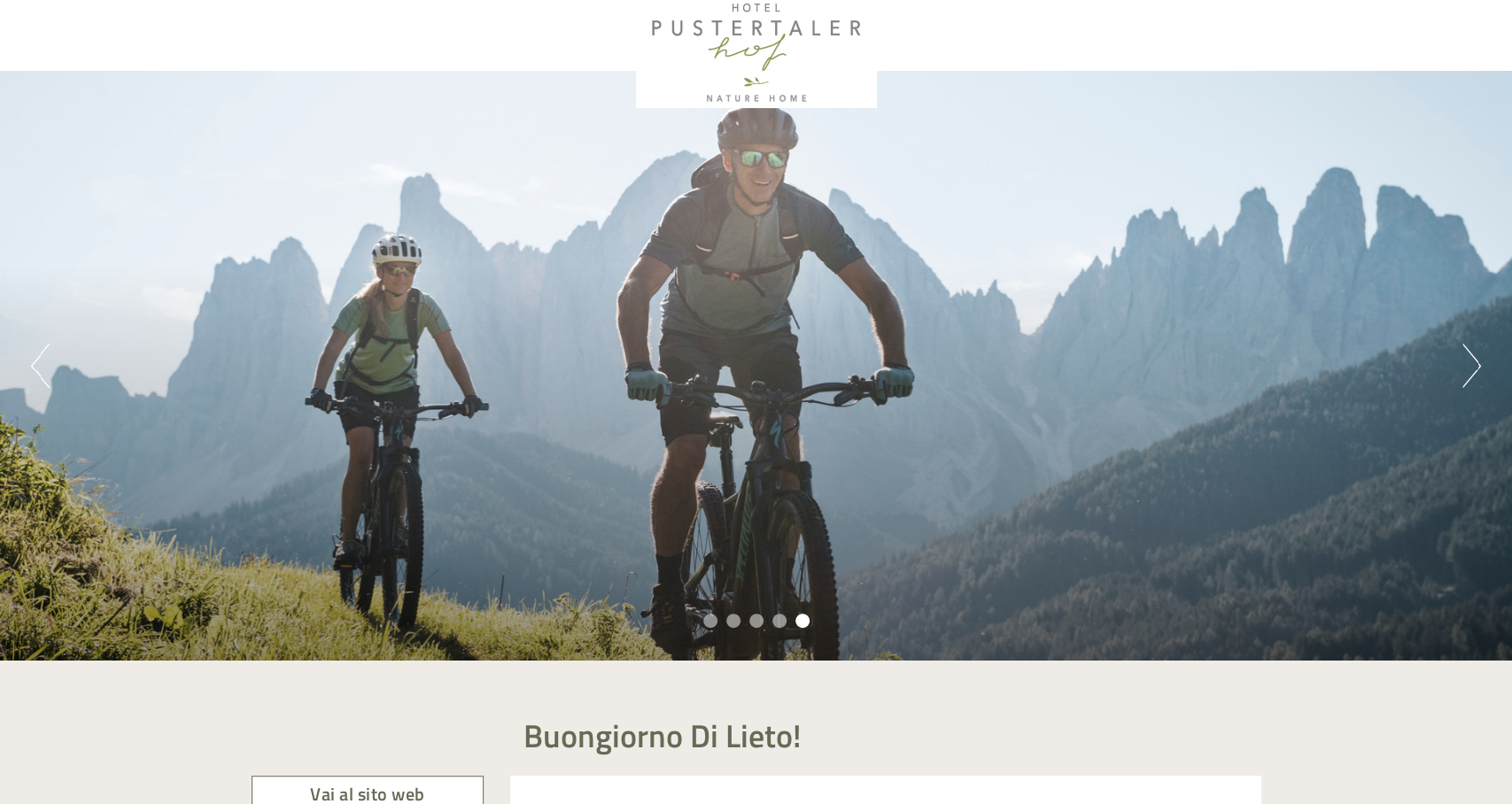
click at [1469, 373] on button "Next" at bounding box center [1471, 366] width 19 height 44
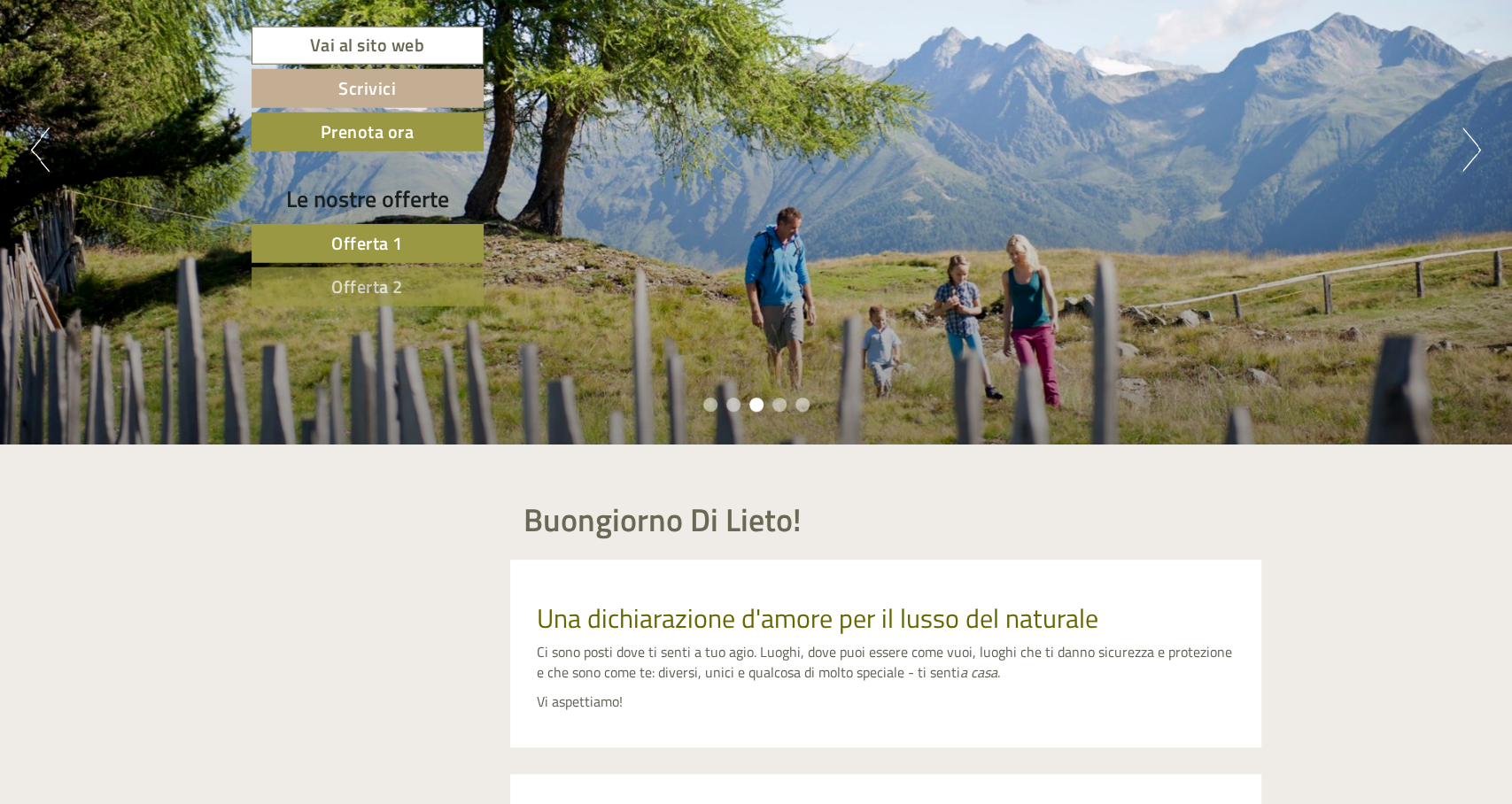
scroll to position [0, 0]
